Goal: Information Seeking & Learning: Learn about a topic

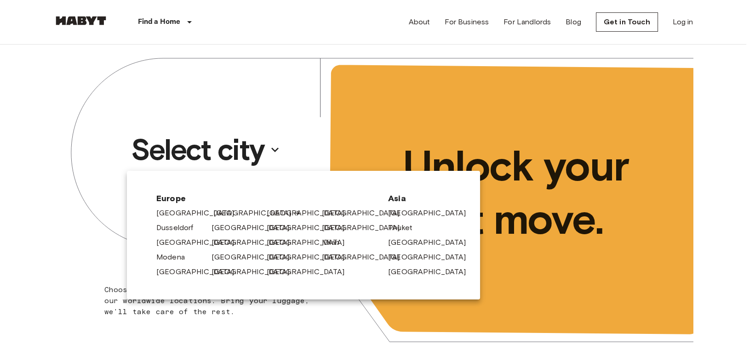
drag, startPoint x: 0, startPoint y: 0, endPoint x: 235, endPoint y: 215, distance: 318.1
click at [293, 215] on icon at bounding box center [296, 213] width 7 height 7
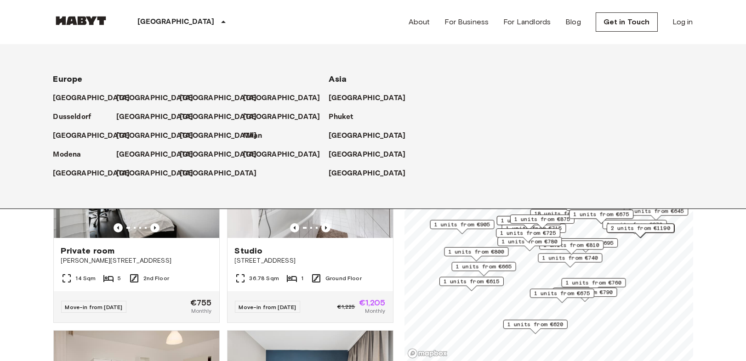
click at [167, 28] on div "[GEOGRAPHIC_DATA]" at bounding box center [183, 22] width 150 height 44
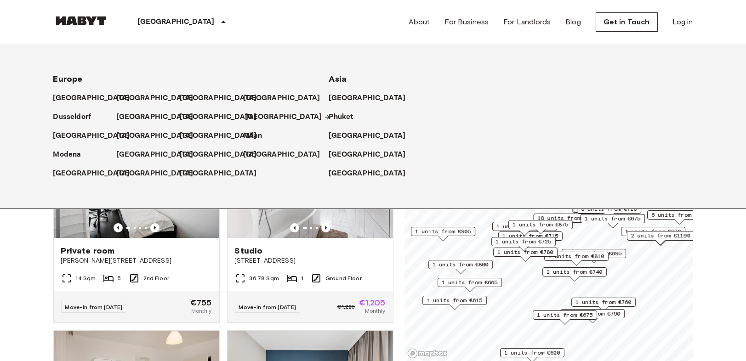
click at [250, 113] on p "[GEOGRAPHIC_DATA]" at bounding box center [283, 117] width 77 height 11
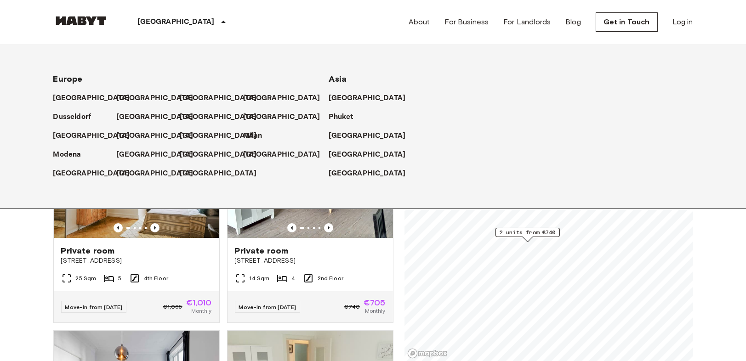
click at [0, 190] on div "Europe Amsterdam Berlin Brussels Cologne Dusseldorf Frankfurt Graz Hamburg Leip…" at bounding box center [373, 126] width 746 height 165
click at [218, 20] on icon at bounding box center [223, 22] width 11 height 11
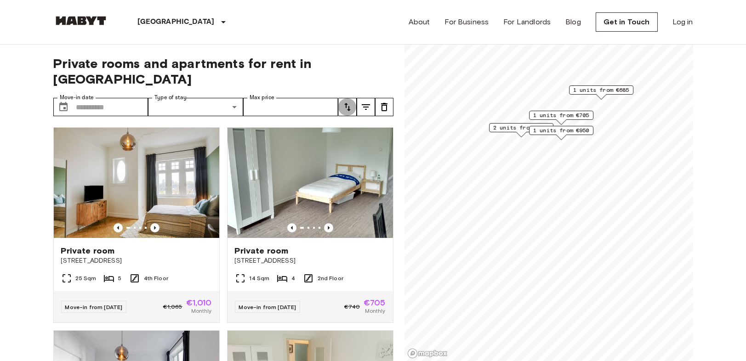
click at [343, 102] on icon "tune" at bounding box center [347, 107] width 11 height 11
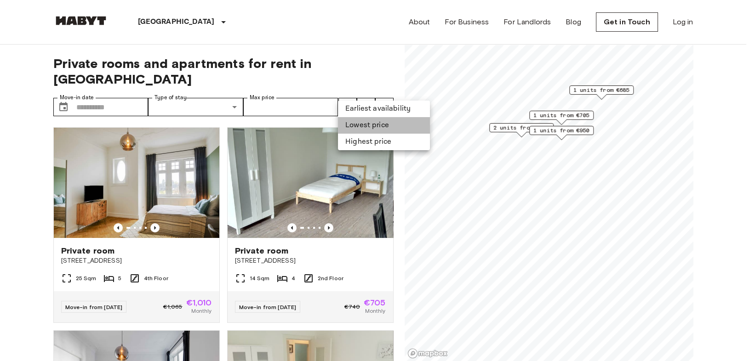
click at [381, 126] on li "Lowest price" at bounding box center [384, 125] width 92 height 17
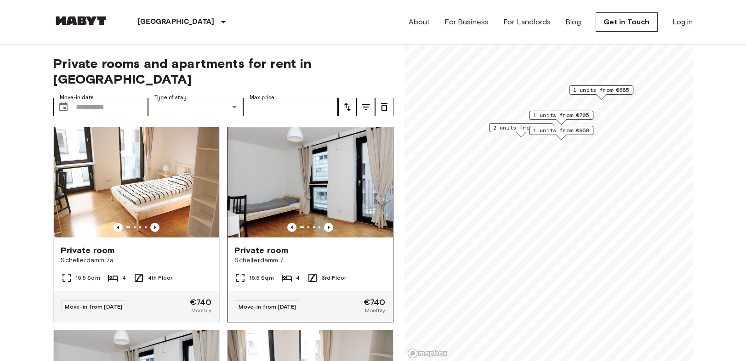
scroll to position [204, 0]
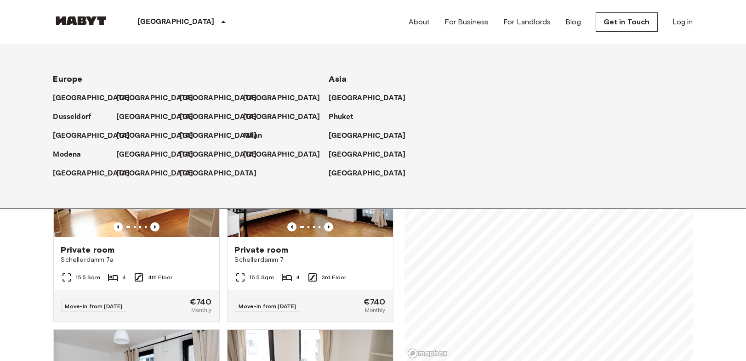
click at [156, 28] on div "[GEOGRAPHIC_DATA]" at bounding box center [183, 22] width 150 height 44
click at [130, 94] on p "[GEOGRAPHIC_DATA]" at bounding box center [157, 98] width 77 height 11
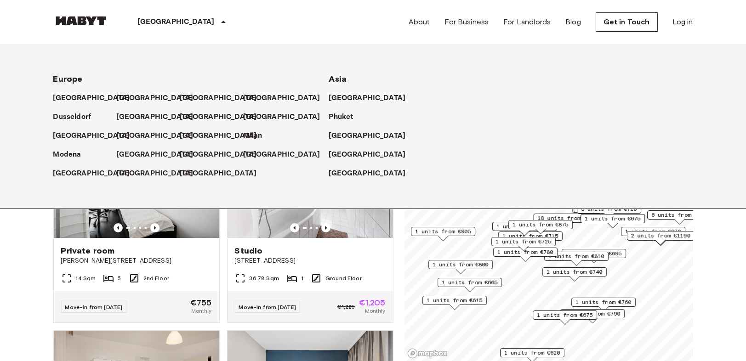
click at [218, 18] on icon at bounding box center [223, 22] width 11 height 11
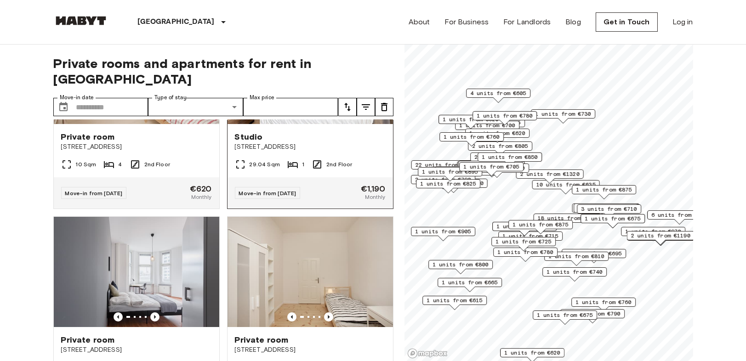
scroll to position [204, 0]
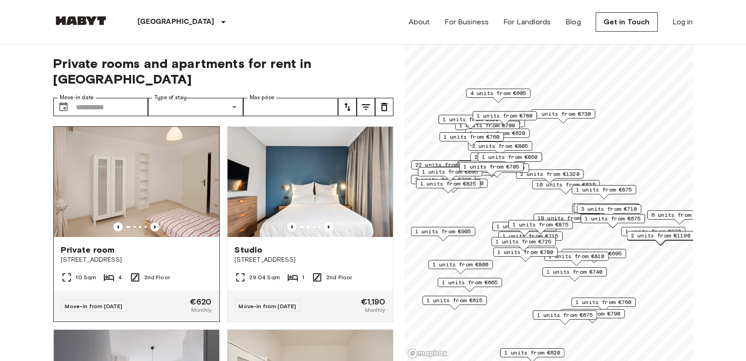
click at [172, 194] on img at bounding box center [136, 182] width 165 height 110
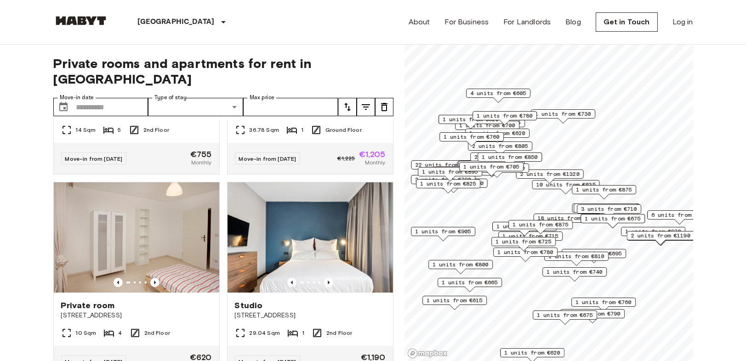
scroll to position [51, 0]
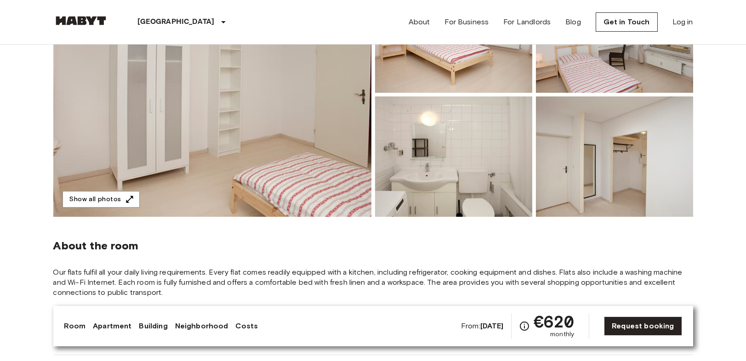
scroll to position [153, 0]
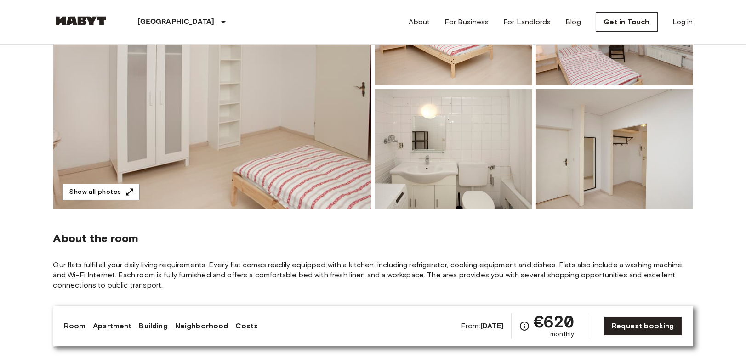
click at [266, 113] on img at bounding box center [212, 87] width 318 height 244
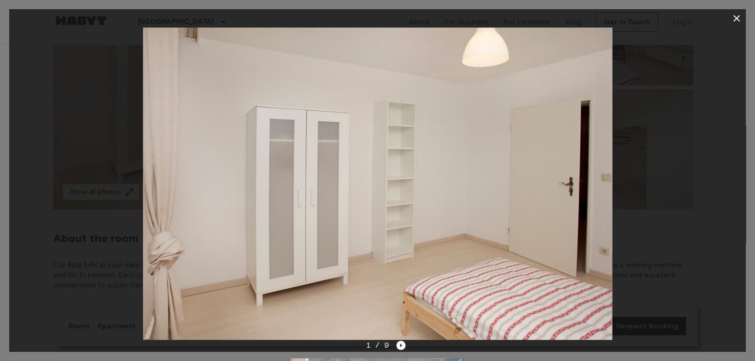
click at [734, 22] on icon "button" at bounding box center [736, 18] width 11 height 11
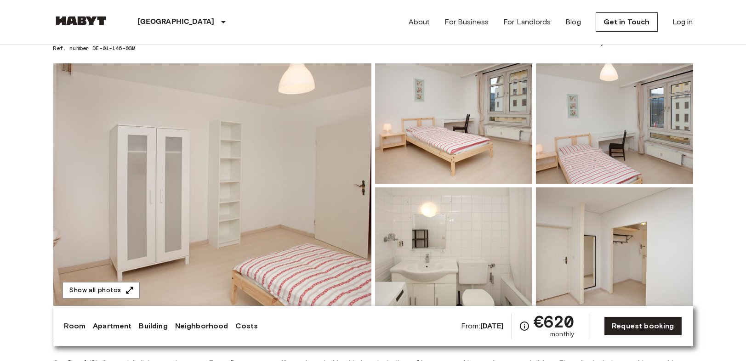
scroll to position [0, 0]
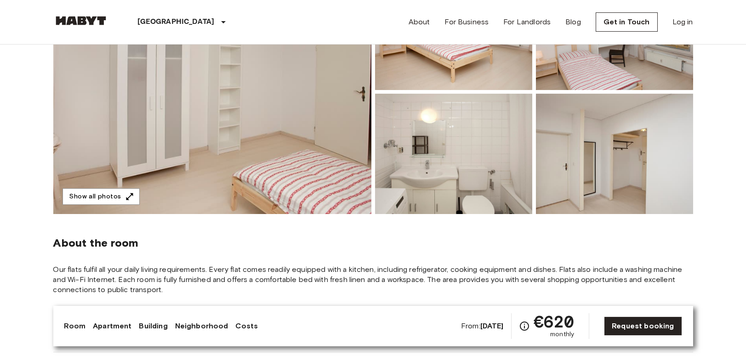
scroll to position [153, 0]
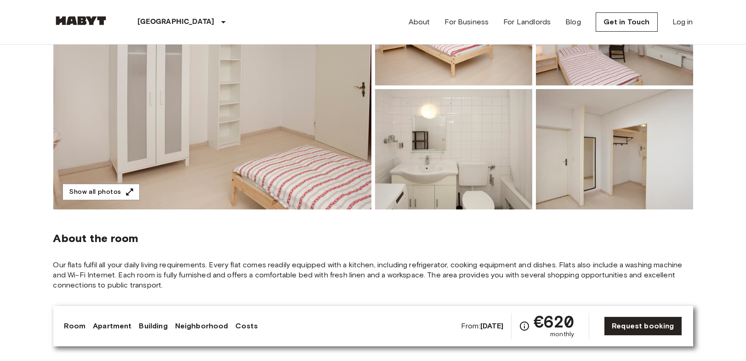
click at [234, 110] on img at bounding box center [212, 87] width 318 height 244
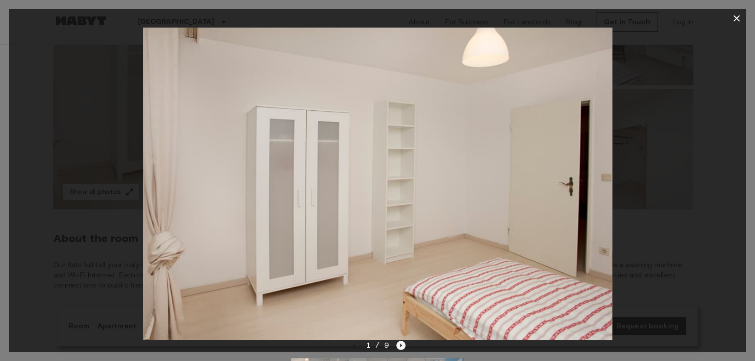
click at [396, 346] on icon "Next image" at bounding box center [400, 345] width 9 height 9
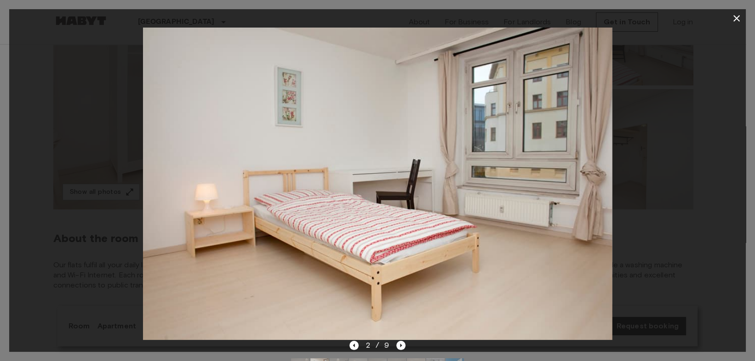
click at [732, 21] on icon "button" at bounding box center [736, 18] width 11 height 11
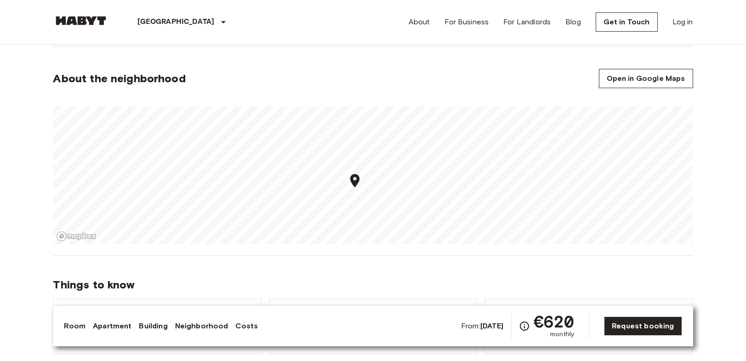
scroll to position [562, 0]
drag, startPoint x: 742, startPoint y: 46, endPoint x: 475, endPoint y: 81, distance: 269.3
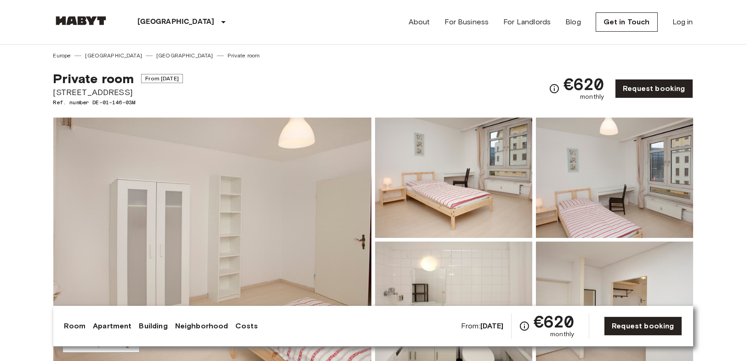
scroll to position [0, 0]
drag, startPoint x: 51, startPoint y: 91, endPoint x: 114, endPoint y: 98, distance: 63.8
copy span "Stromstraße 36"
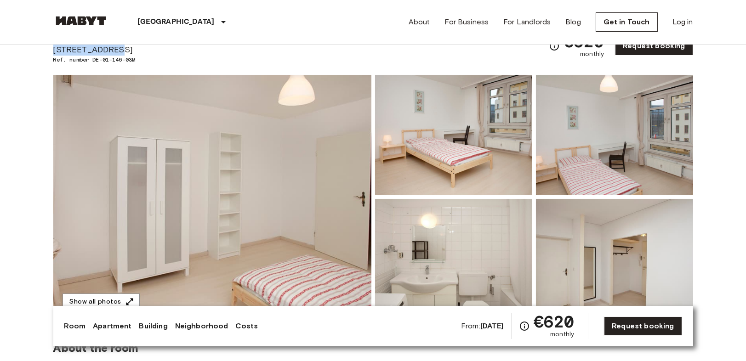
scroll to position [102, 0]
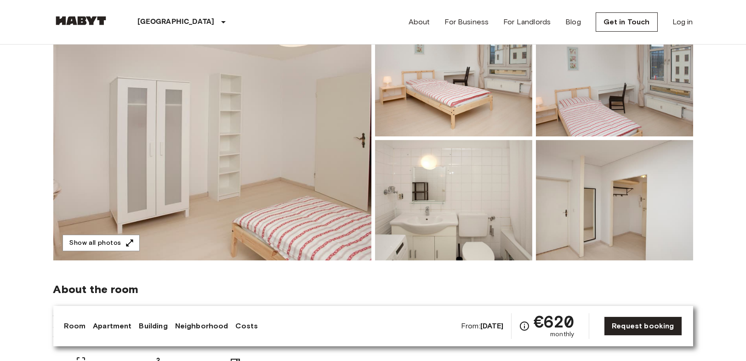
click at [267, 157] on img at bounding box center [212, 138] width 318 height 244
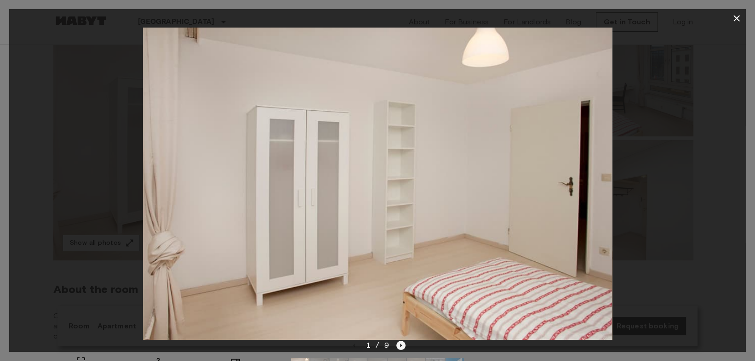
click at [402, 342] on icon "Next image" at bounding box center [400, 345] width 9 height 9
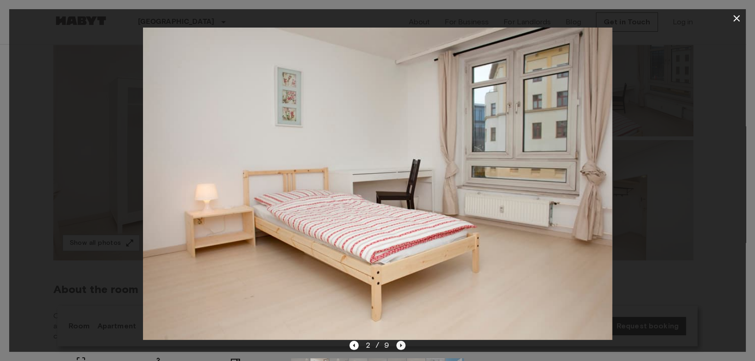
click at [401, 345] on icon "Next image" at bounding box center [400, 345] width 9 height 9
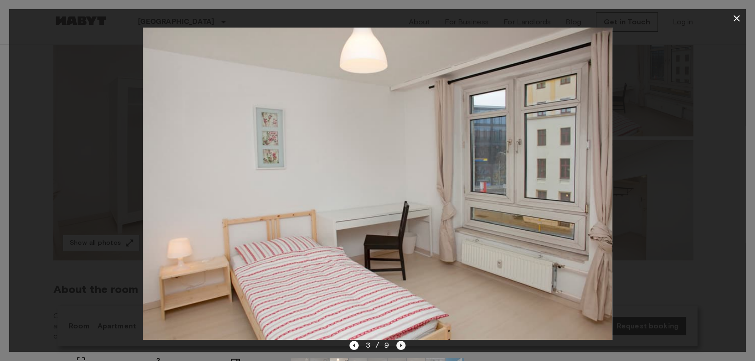
click at [400, 343] on icon "Next image" at bounding box center [400, 345] width 9 height 9
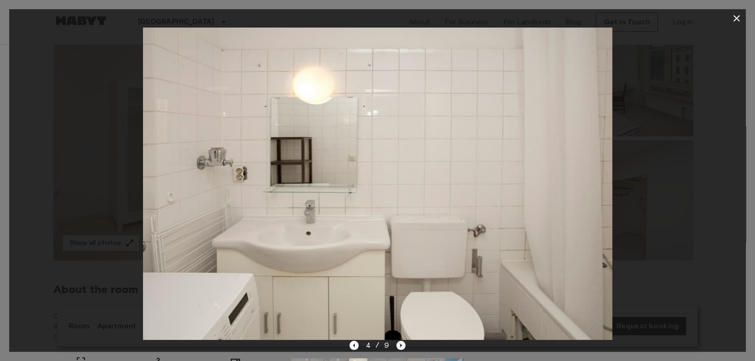
click at [402, 345] on icon "Next image" at bounding box center [400, 345] width 9 height 9
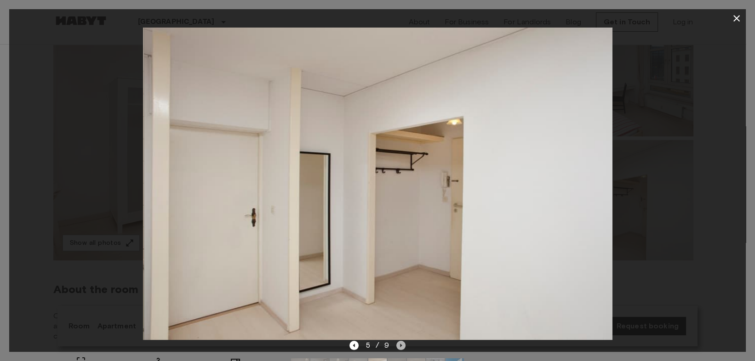
click at [402, 345] on icon "Next image" at bounding box center [400, 345] width 9 height 9
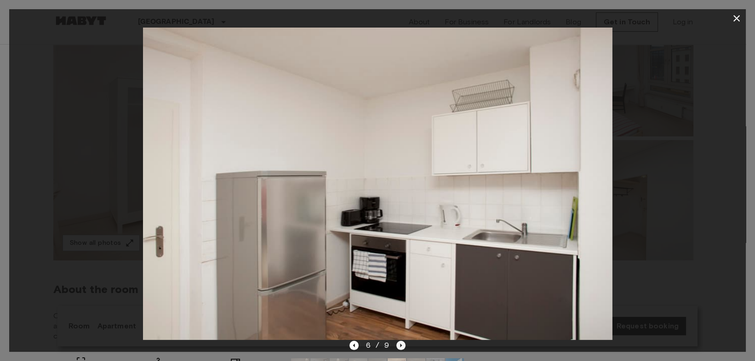
click at [400, 343] on icon "Next image" at bounding box center [400, 345] width 9 height 9
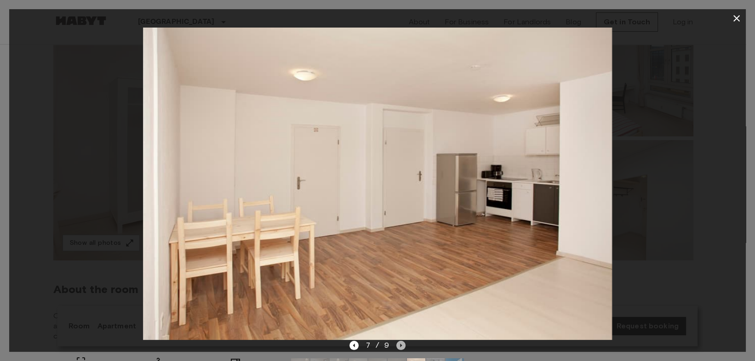
click at [398, 346] on icon "Next image" at bounding box center [400, 345] width 9 height 9
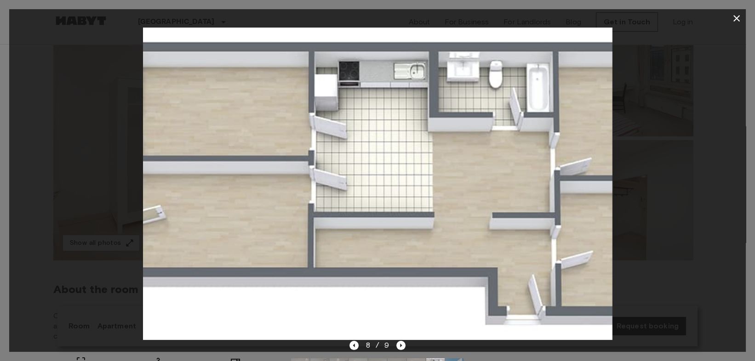
drag, startPoint x: 440, startPoint y: 206, endPoint x: 483, endPoint y: 267, distance: 74.7
click at [440, 206] on img at bounding box center [377, 184] width 469 height 312
click at [398, 346] on icon "Next image" at bounding box center [400, 345] width 9 height 9
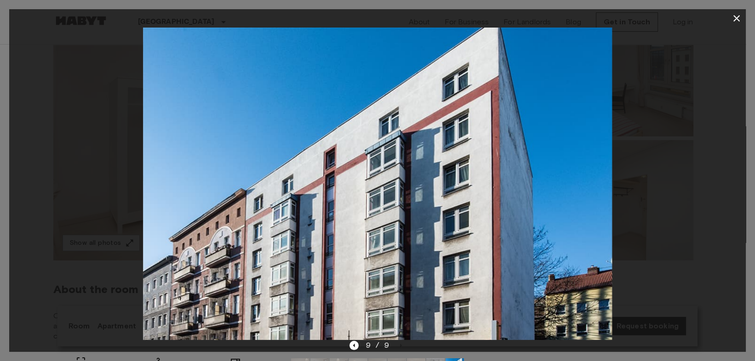
click at [734, 22] on icon "button" at bounding box center [736, 18] width 11 height 11
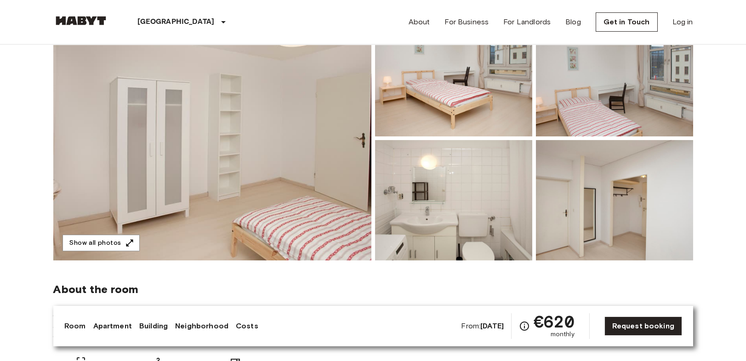
scroll to position [0, 0]
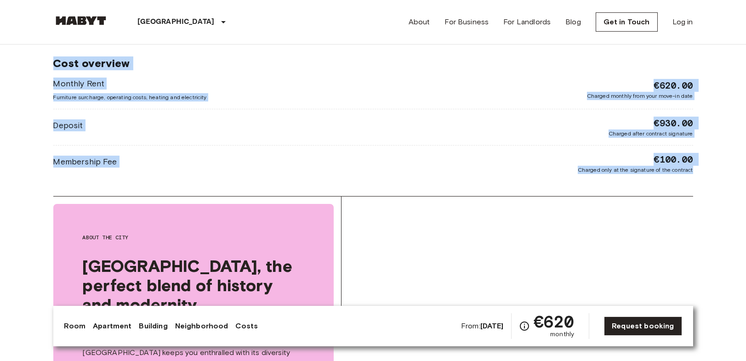
scroll to position [970, 0]
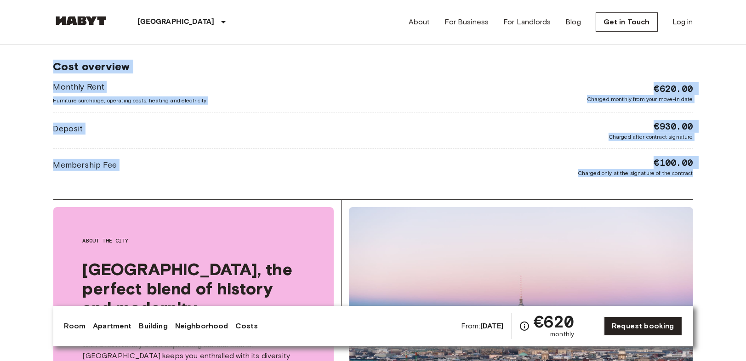
drag, startPoint x: 44, startPoint y: 78, endPoint x: 712, endPoint y: 186, distance: 676.8
click at [712, 186] on body "Berlin Europe Amsterdam Berlin Brussels Cologne Dusseldorf Frankfurt Graz Hambu…" at bounding box center [373, 241] width 746 height 2423
copy div "Private room From Oct 4 2025 Stromstraße 36 Ref. number DE-01-146-03M €620 mont…"
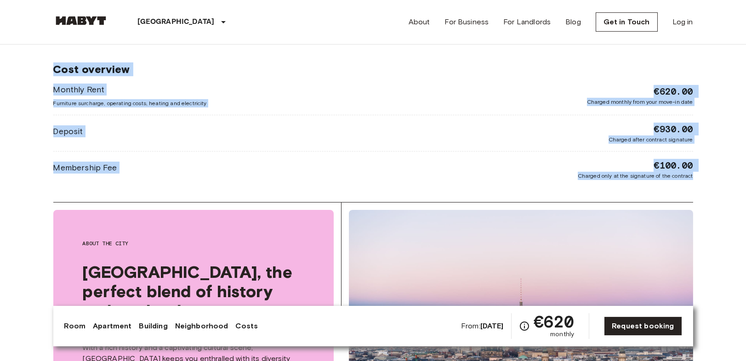
click at [711, 167] on body "Berlin Europe Amsterdam Berlin Brussels Cologne Dusseldorf Frankfurt Graz Hambu…" at bounding box center [373, 244] width 746 height 2423
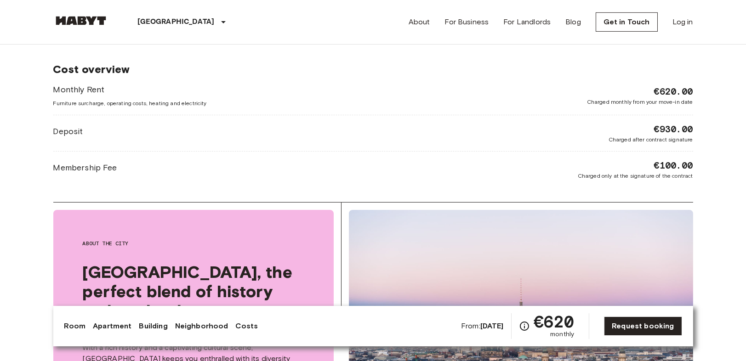
scroll to position [814, 0]
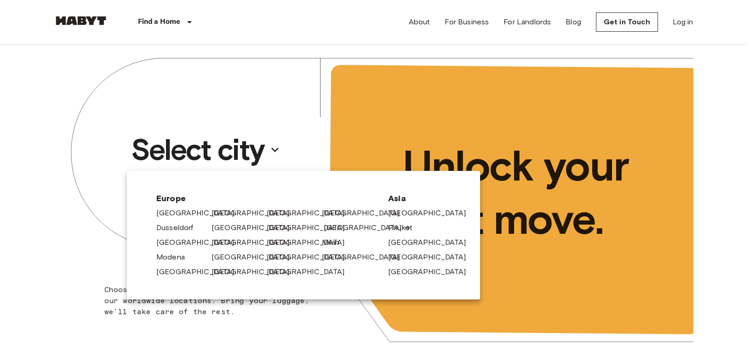
click at [340, 226] on link "[GEOGRAPHIC_DATA]" at bounding box center [367, 227] width 87 height 11
